Goal: Transaction & Acquisition: Purchase product/service

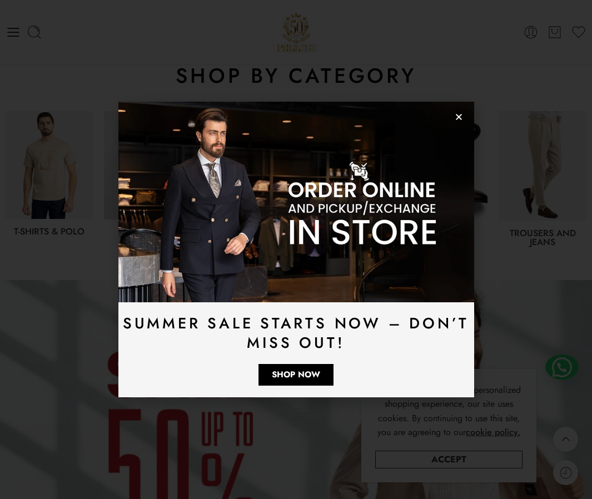
scroll to position [464, 0]
click at [456, 119] on use "Close" at bounding box center [459, 117] width 6 height 6
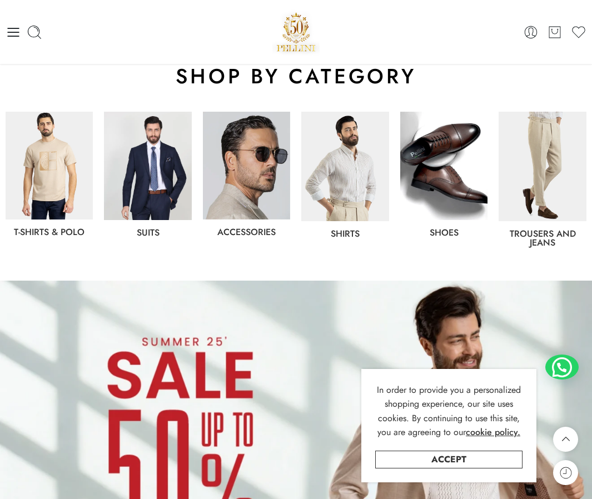
click at [156, 150] on img at bounding box center [147, 166] width 87 height 108
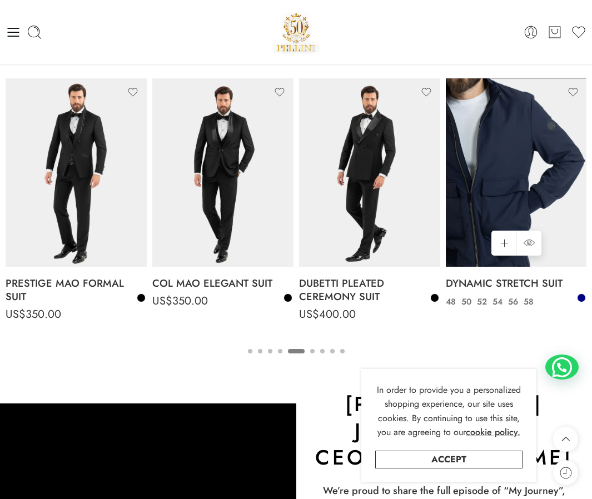
scroll to position [1437, 0]
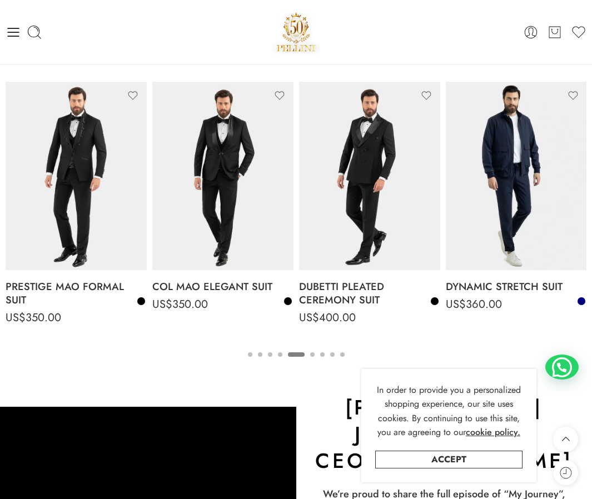
click at [279, 352] on button "4" at bounding box center [280, 363] width 4 height 23
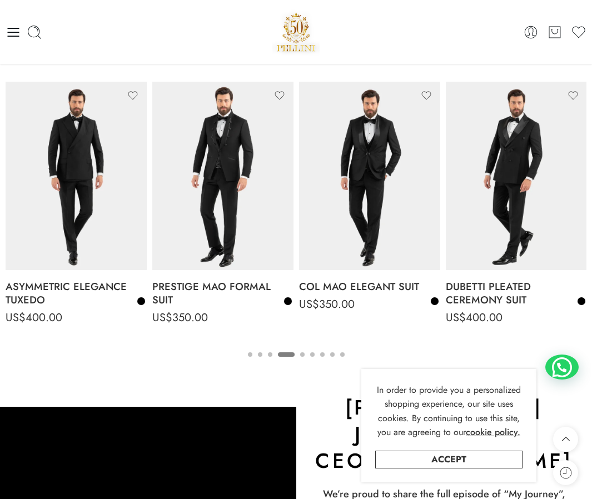
click at [272, 354] on ul "1 2 3 4 5 6 7 8 9" at bounding box center [296, 354] width 581 height 14
click at [273, 354] on ul "1 2 3 4 5 6 7 8 9" at bounding box center [296, 354] width 581 height 14
click at [271, 354] on button "3" at bounding box center [270, 363] width 4 height 23
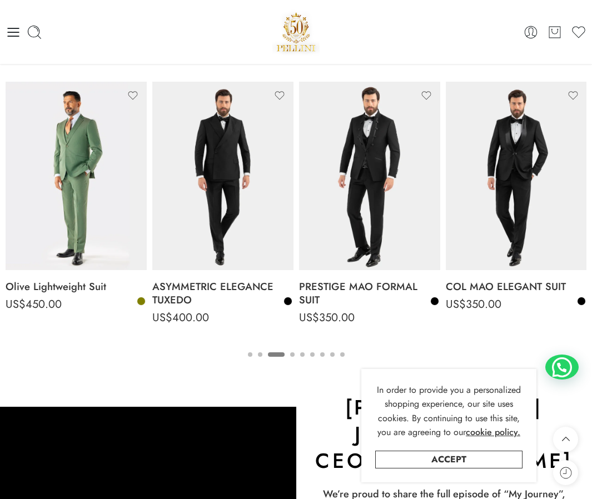
click at [260, 354] on button "2" at bounding box center [260, 363] width 4 height 23
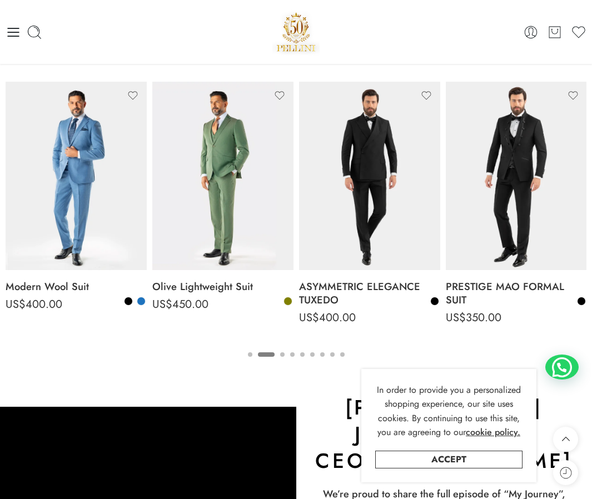
click at [248, 354] on button "1" at bounding box center [250, 363] width 4 height 23
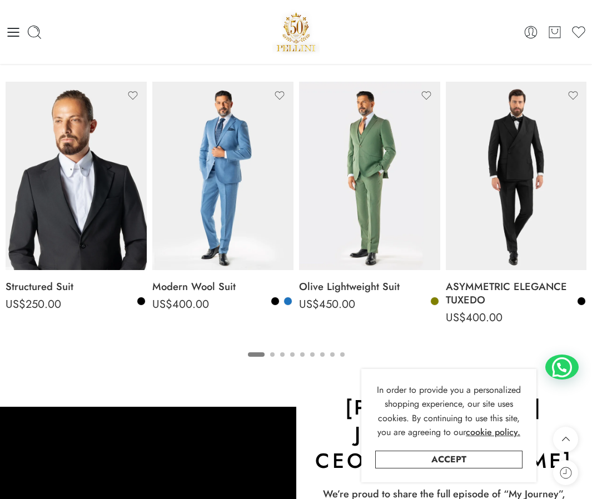
click at [312, 355] on button "6" at bounding box center [312, 363] width 4 height 23
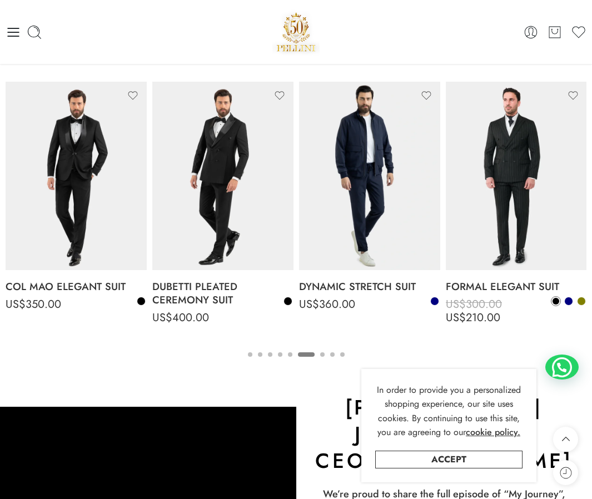
click at [322, 352] on button "7" at bounding box center [322, 363] width 4 height 23
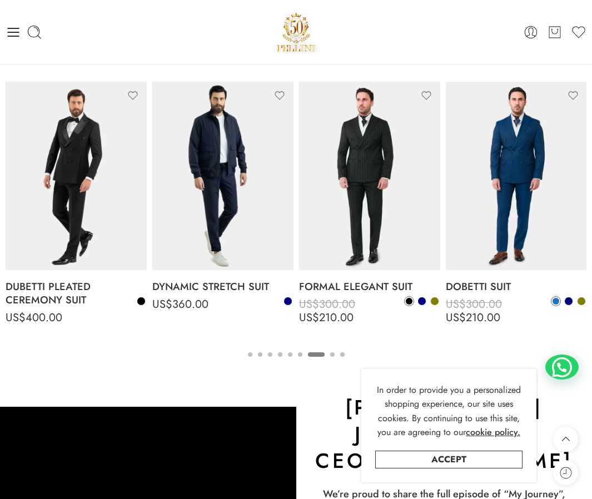
click at [333, 354] on button "8" at bounding box center [332, 363] width 4 height 23
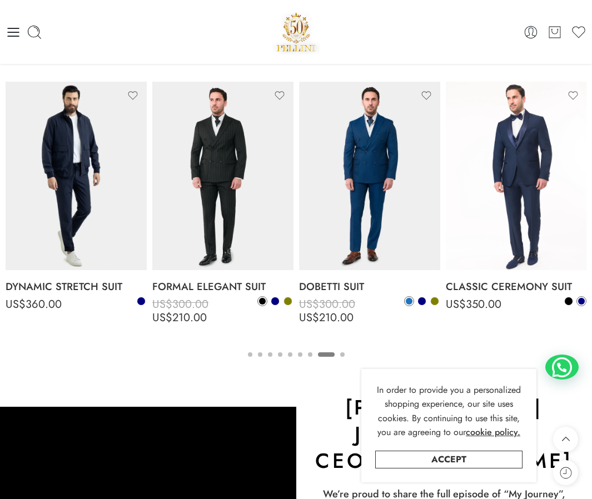
click at [342, 353] on button "9" at bounding box center [342, 363] width 4 height 23
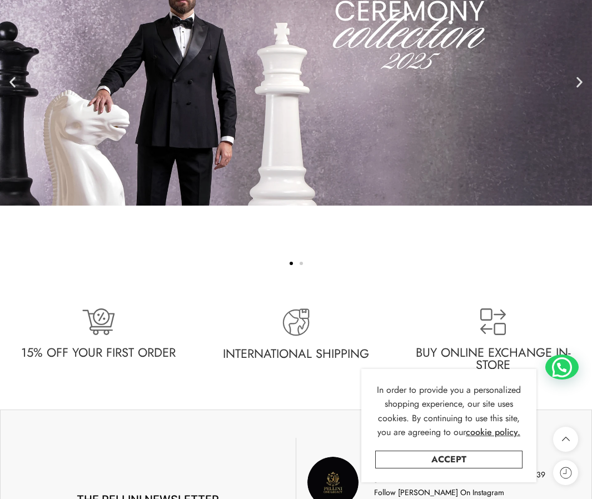
scroll to position [2156, 0]
click at [576, 74] on icon "Next slide" at bounding box center [579, 81] width 14 height 14
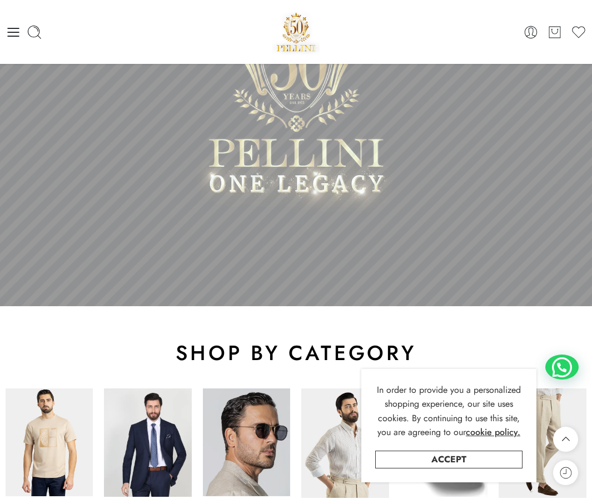
scroll to position [0, 0]
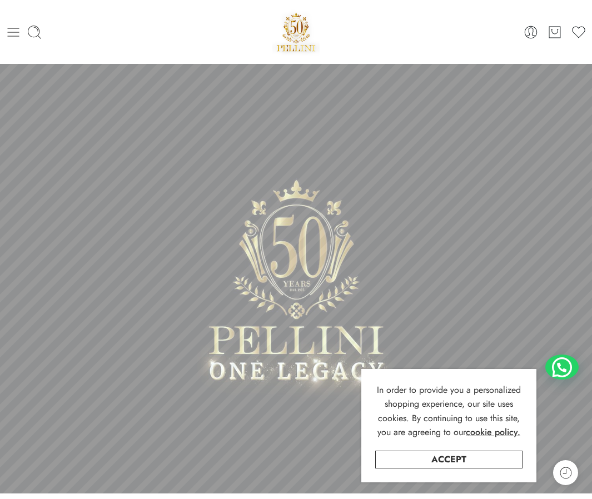
click at [17, 31] on icon at bounding box center [14, 32] width 12 height 9
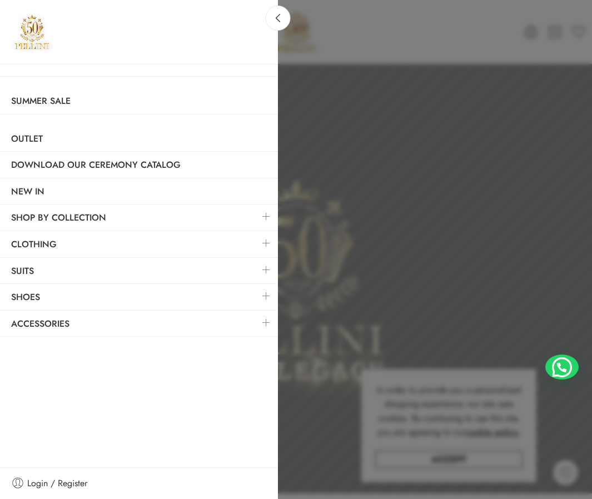
click at [266, 242] on link at bounding box center [265, 243] width 23 height 24
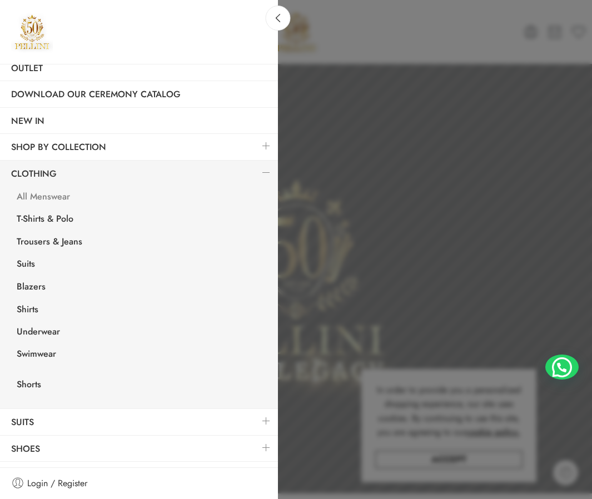
scroll to position [71, 0]
click at [28, 264] on link "Suits" at bounding box center [142, 264] width 272 height 23
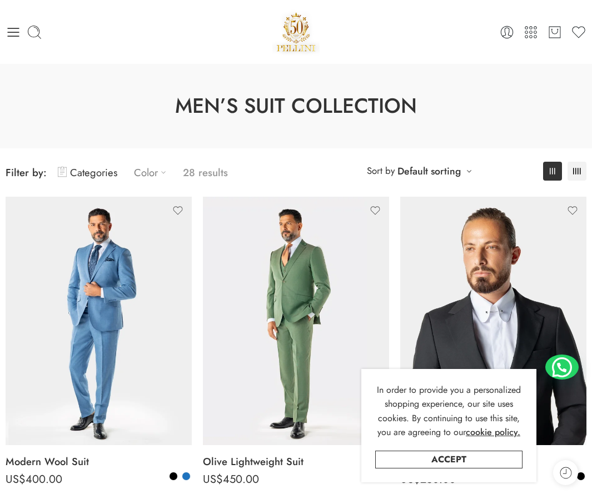
click at [158, 173] on icon at bounding box center [163, 172] width 11 height 11
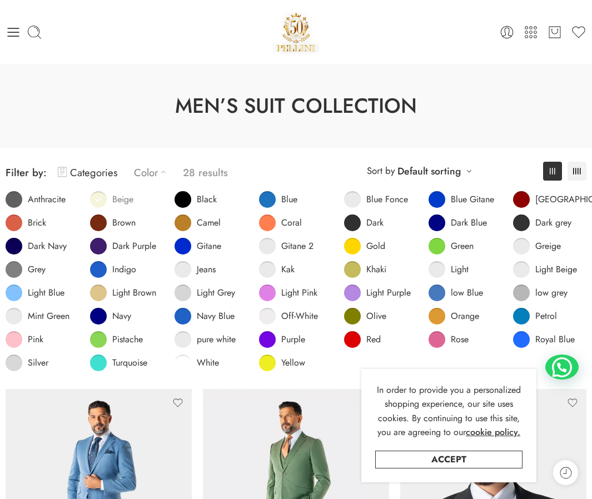
click at [101, 198] on span at bounding box center [98, 199] width 17 height 17
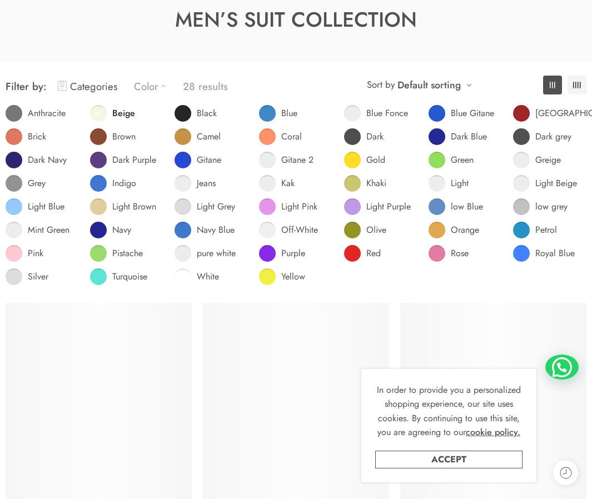
scroll to position [87, 0]
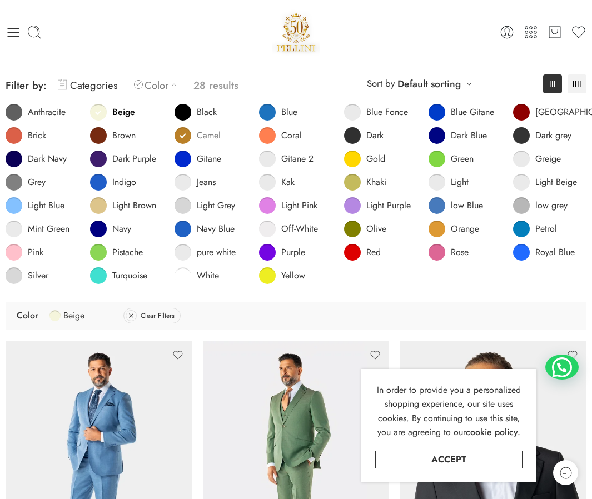
click at [179, 133] on span at bounding box center [182, 135] width 17 height 17
click at [93, 205] on span at bounding box center [98, 205] width 17 height 17
click at [144, 40] on div "0 Cart 0 Wishlist" at bounding box center [296, 31] width 581 height 47
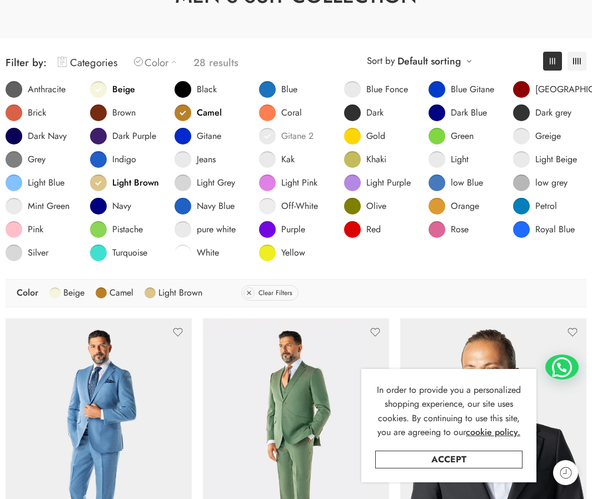
scroll to position [112, 0]
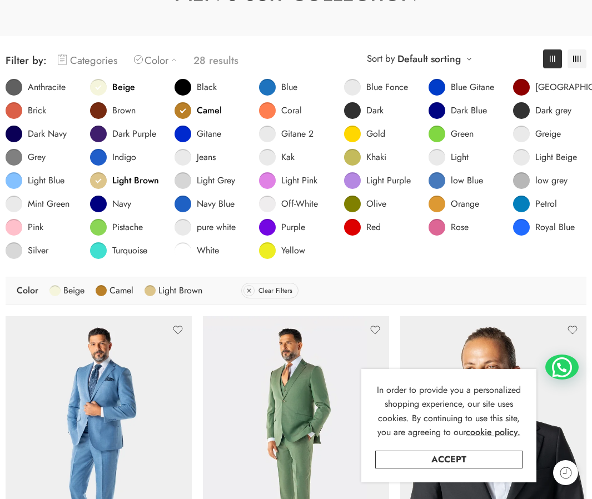
click at [61, 61] on icon at bounding box center [62, 59] width 9 height 13
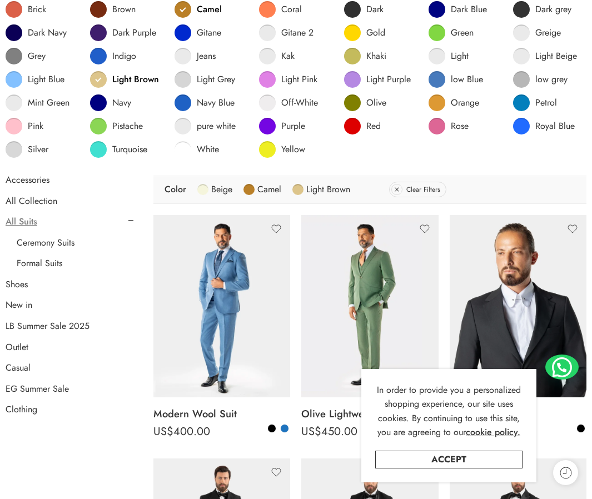
scroll to position [215, 0]
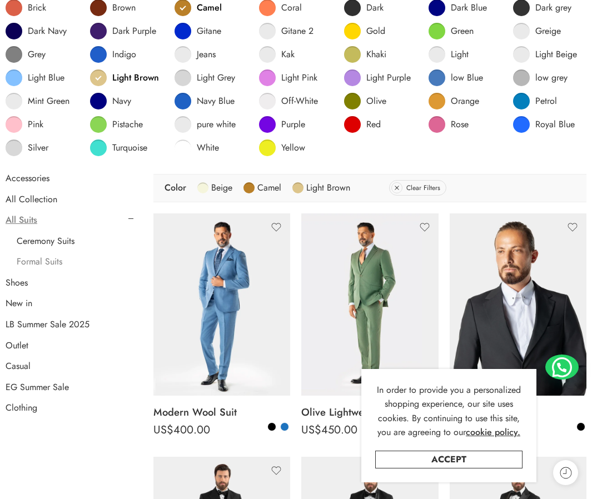
click at [47, 264] on link "Formal Suits" at bounding box center [40, 261] width 46 height 11
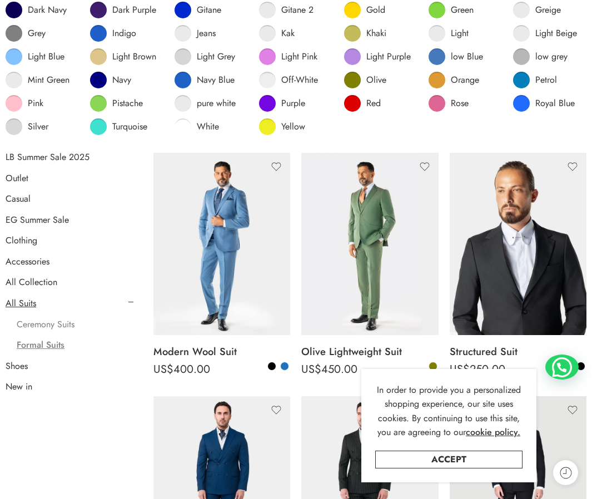
click at [58, 324] on link "Ceremony Suits" at bounding box center [46, 324] width 58 height 11
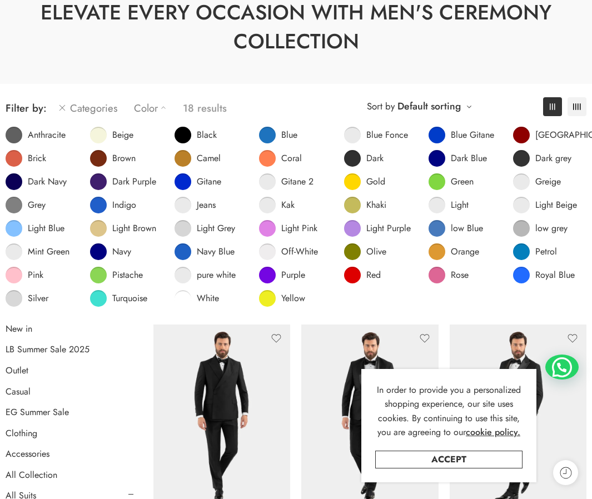
scroll to position [94, 0]
